Goal: Subscribe to service/newsletter

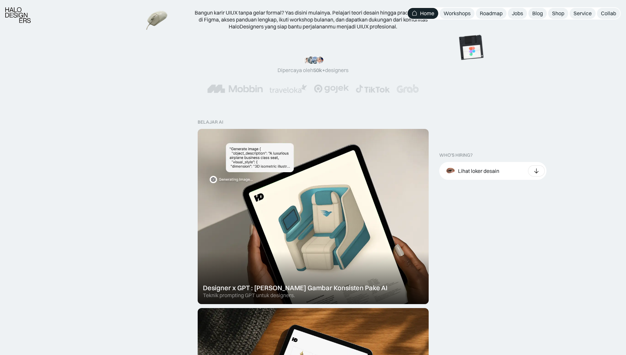
scroll to position [99, 0]
click at [531, 164] on div "Lihat loker desain" at bounding box center [492, 170] width 107 height 18
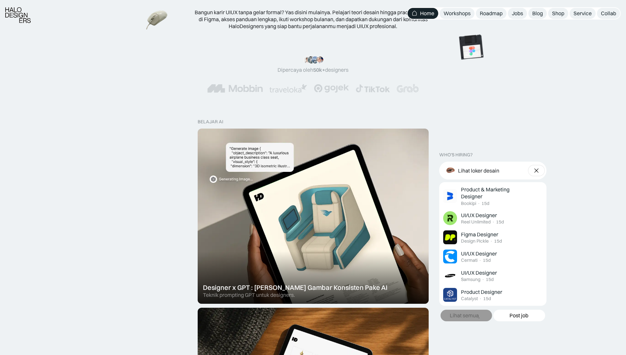
click at [530, 168] on div at bounding box center [536, 170] width 17 height 11
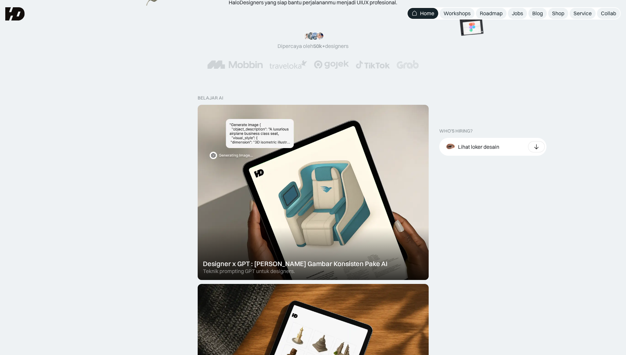
scroll to position [33, 0]
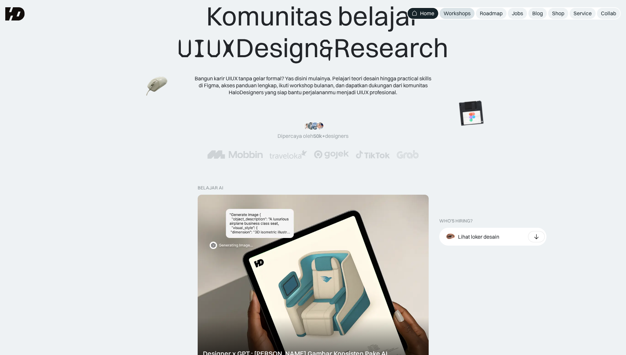
click at [460, 14] on div "Workshops" at bounding box center [457, 13] width 27 height 7
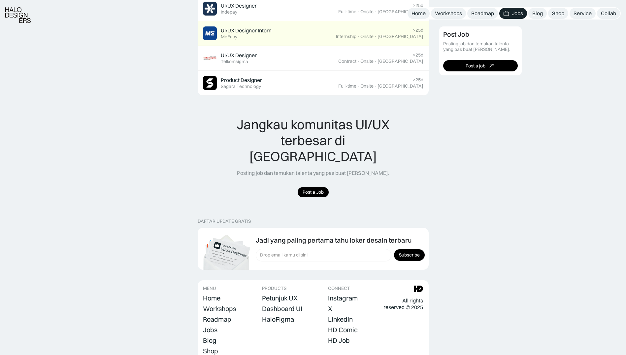
scroll to position [573, 0]
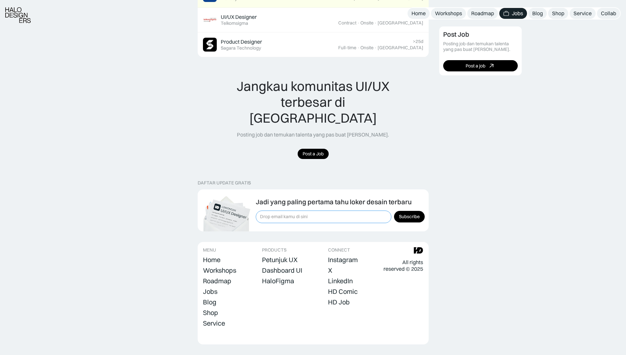
click at [290, 210] on input "Form Subscription" at bounding box center [324, 216] width 136 height 13
type input "[EMAIL_ADDRESS][DOMAIN_NAME]"
click at [413, 211] on input "Subscribe" at bounding box center [409, 217] width 31 height 12
type input "Please wait..."
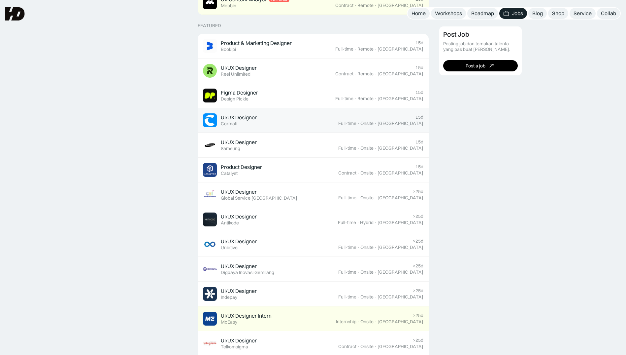
scroll to position [144, 0]
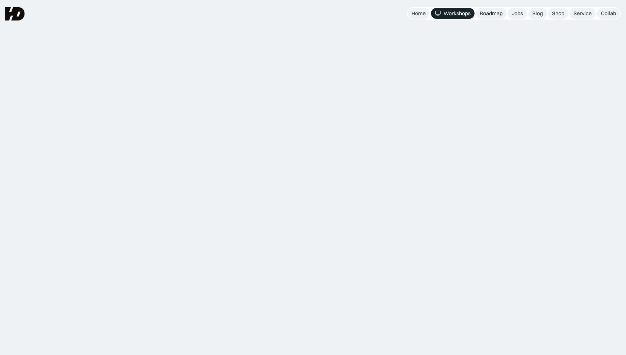
click at [494, 13] on div "Roadmap" at bounding box center [491, 13] width 23 height 7
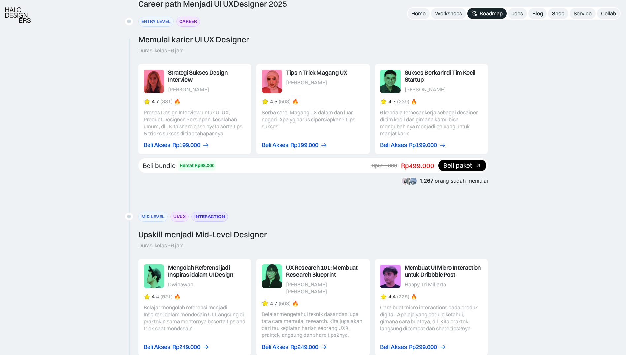
scroll to position [792, 0]
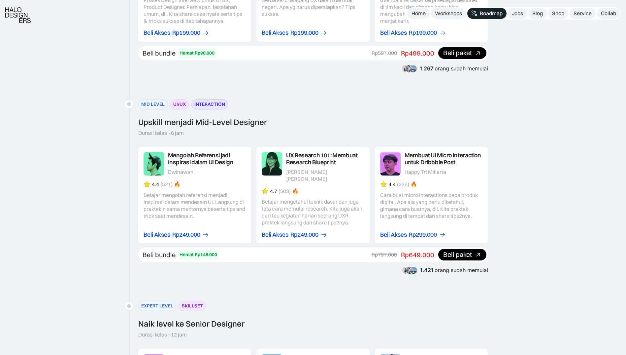
click at [208, 201] on link at bounding box center [194, 195] width 113 height 96
